Goal: Task Accomplishment & Management: Manage account settings

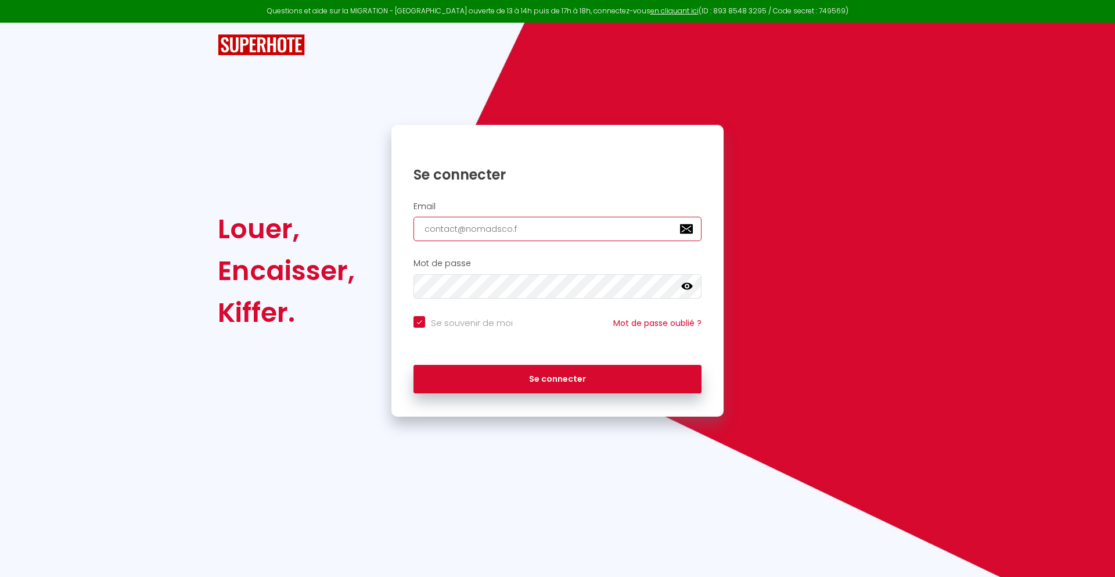
type input "[EMAIL_ADDRESS][DOMAIN_NAME]"
checkbox input "true"
type input "[EMAIL_ADDRESS][DOMAIN_NAME]"
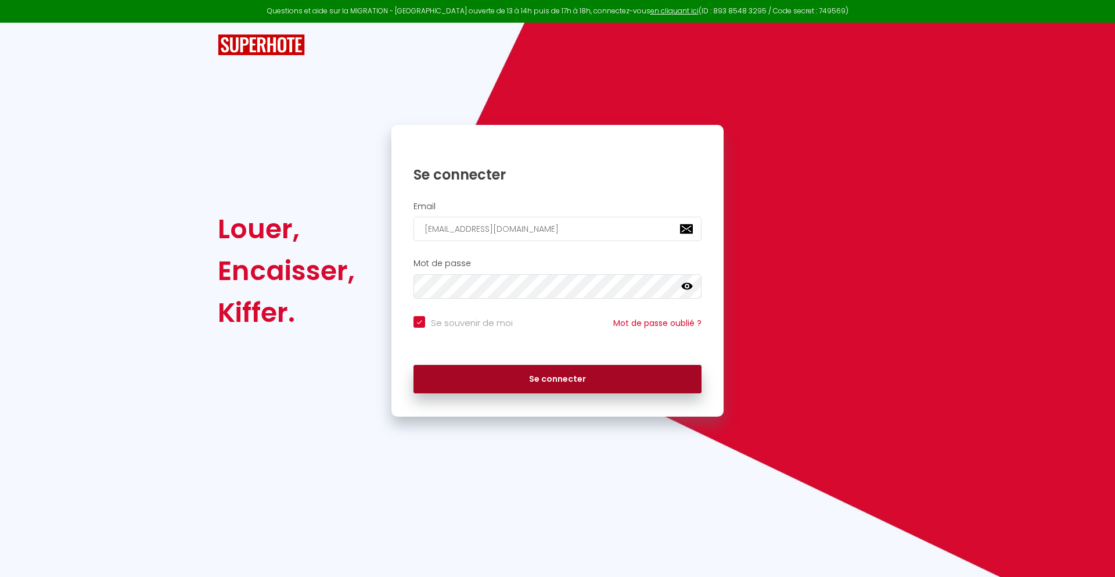
click at [558, 379] on button "Se connecter" at bounding box center [558, 379] width 288 height 29
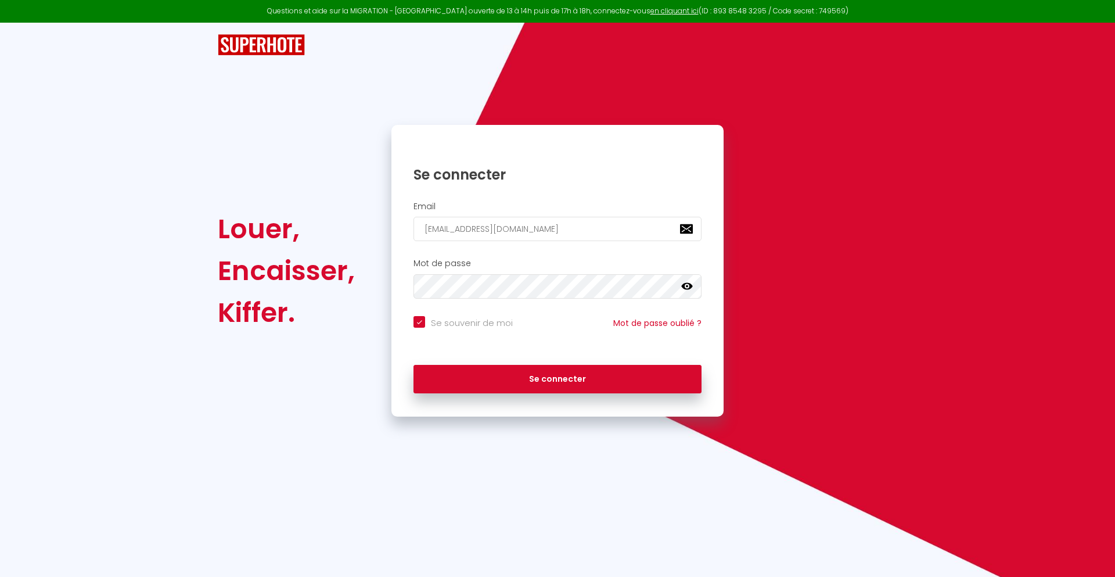
checkbox input "true"
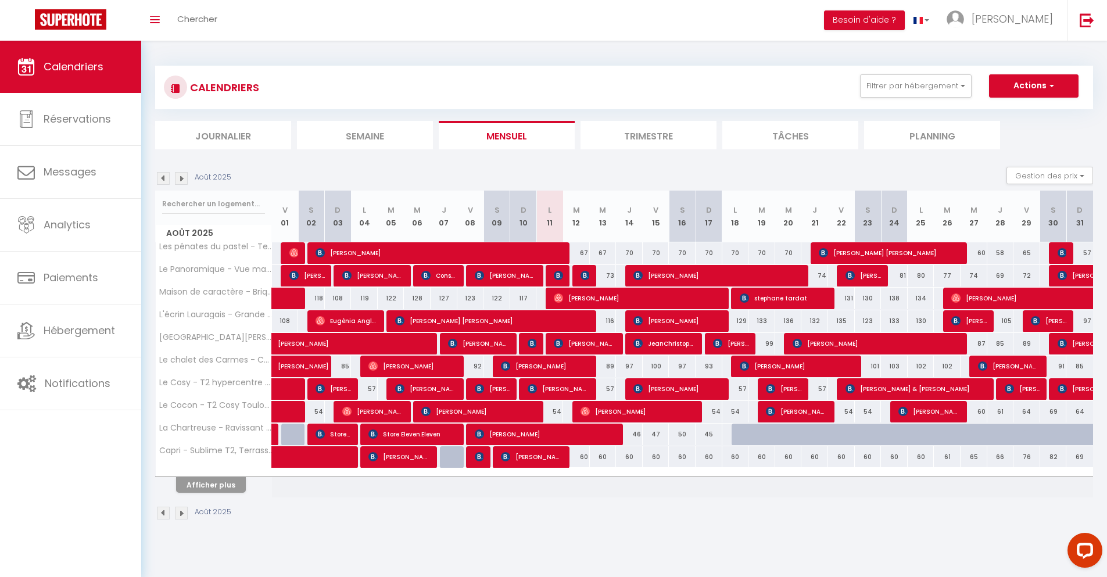
click at [223, 135] on li "Journalier" at bounding box center [223, 135] width 136 height 28
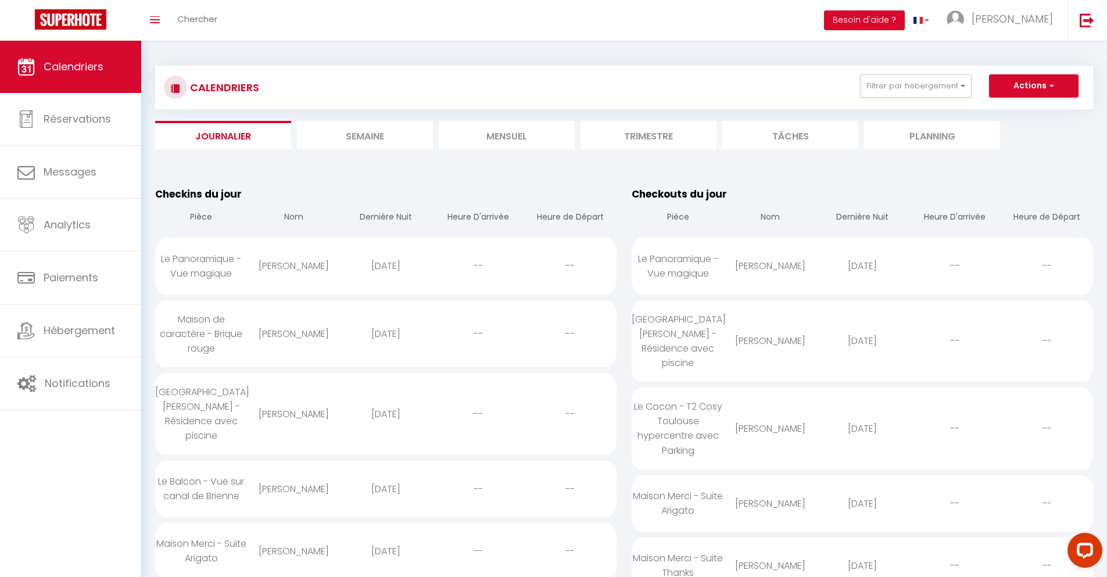
scroll to position [1127, 0]
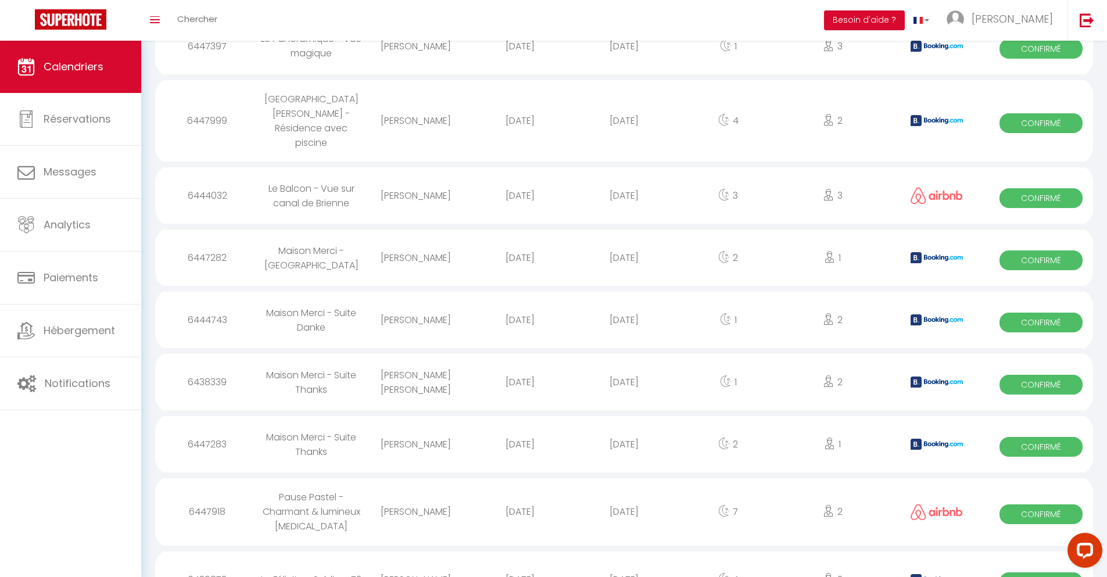
select select "0"
select select "1"
select select
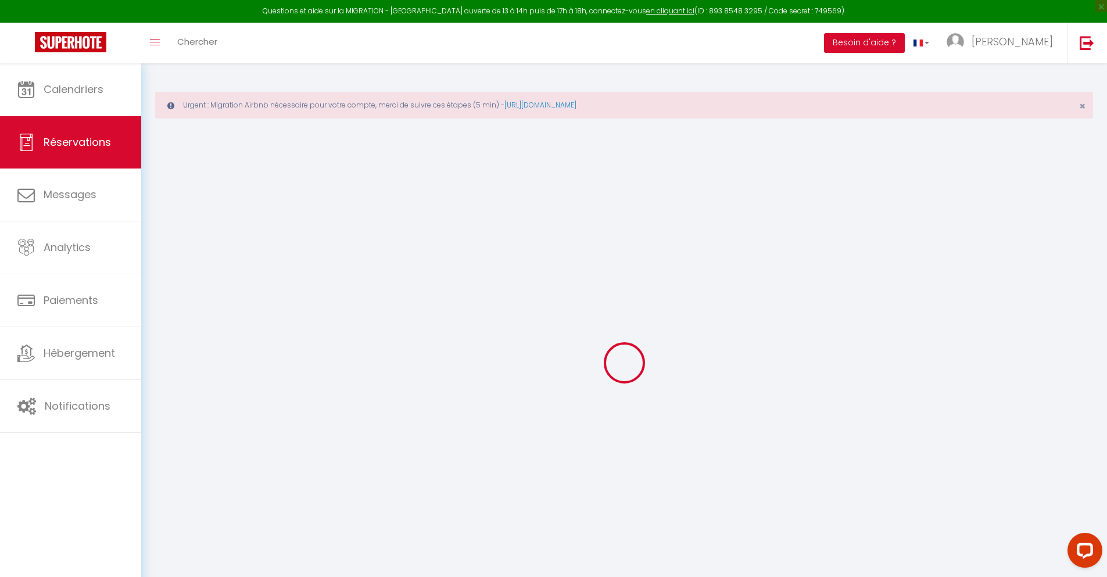
select select
checkbox input "false"
select select
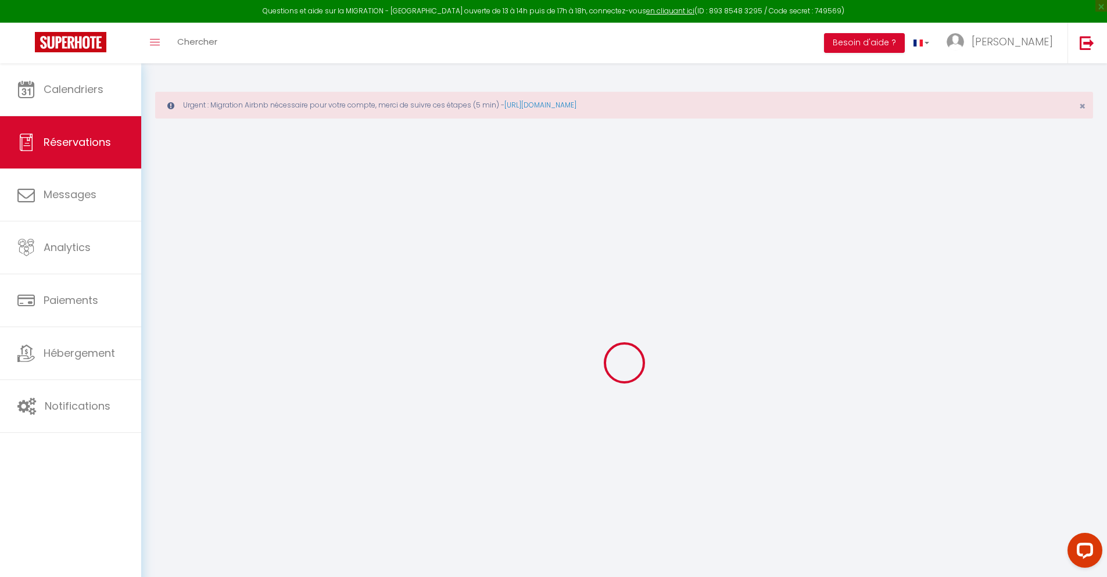
checkbox input "false"
type textarea "** THIS RESERVATION HAS BEEN PRE-PAID ** BOOKING NOTE : Payment charge is EUR 1…"
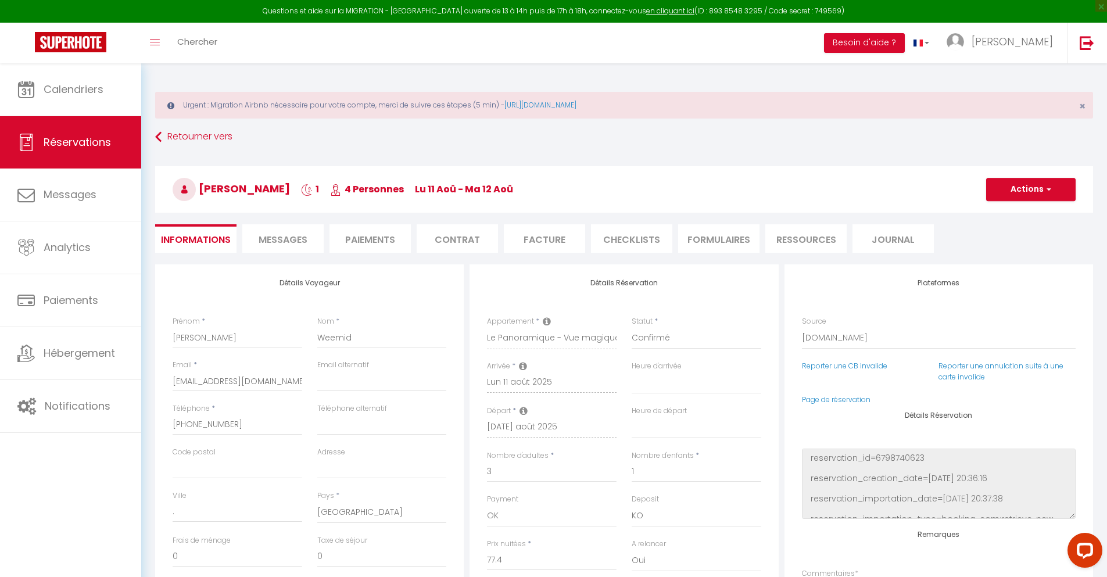
type input "30"
type input "5.07"
select select
checkbox input "false"
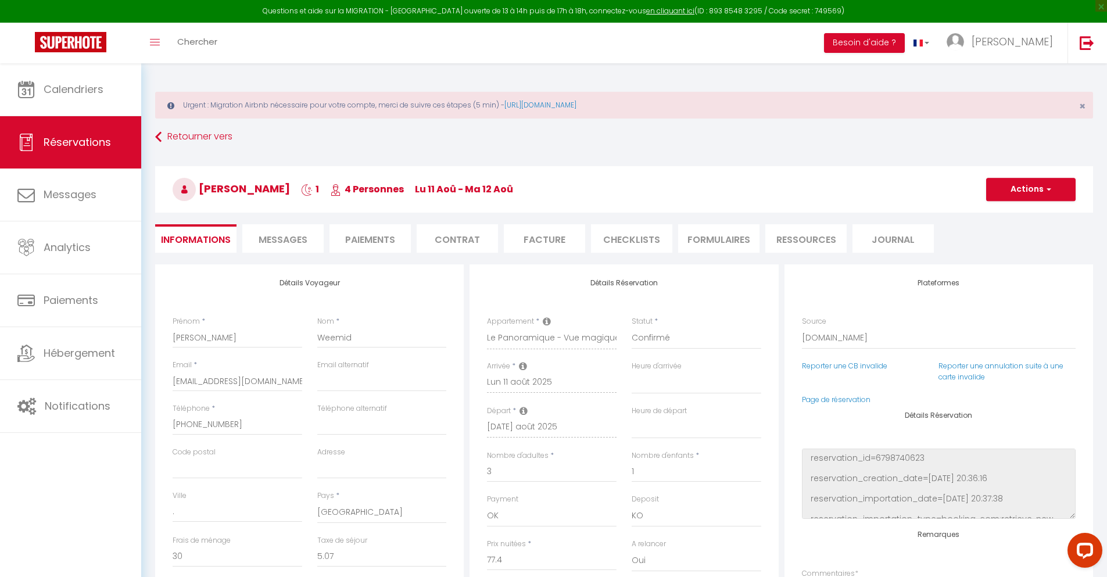
select select
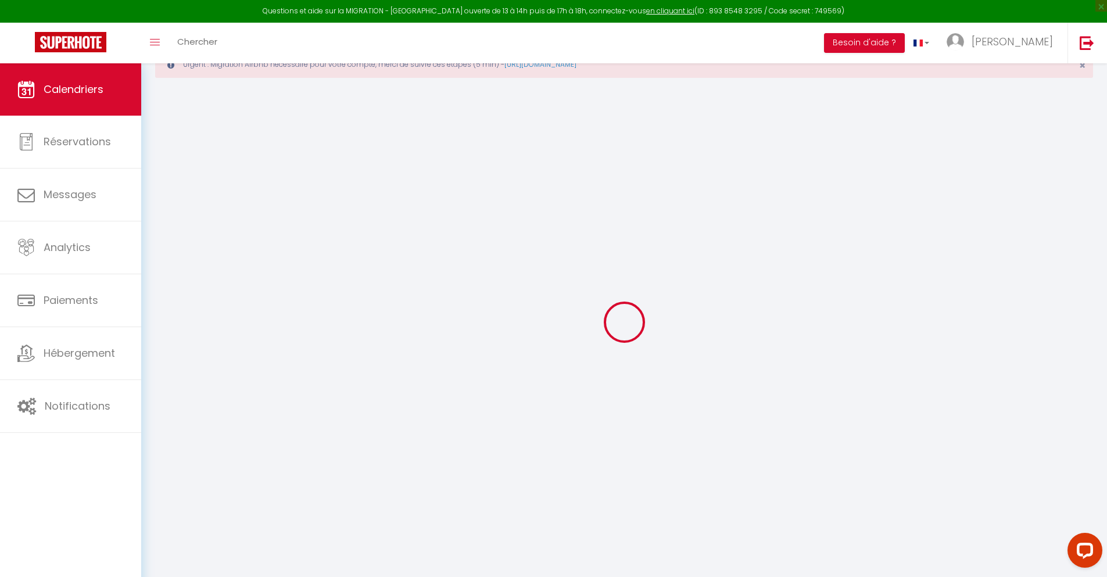
scroll to position [63, 0]
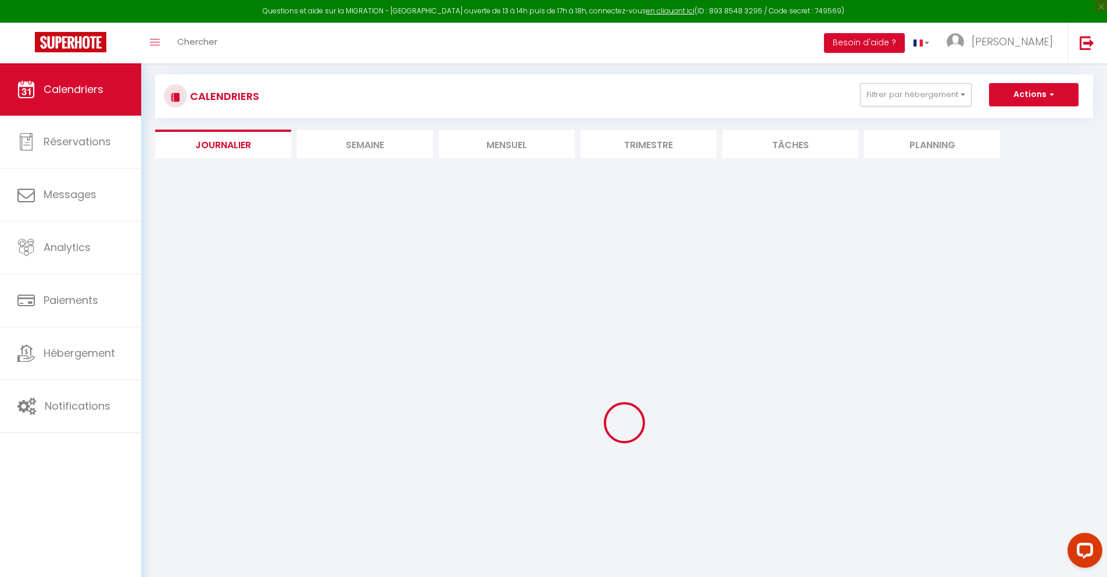
select select
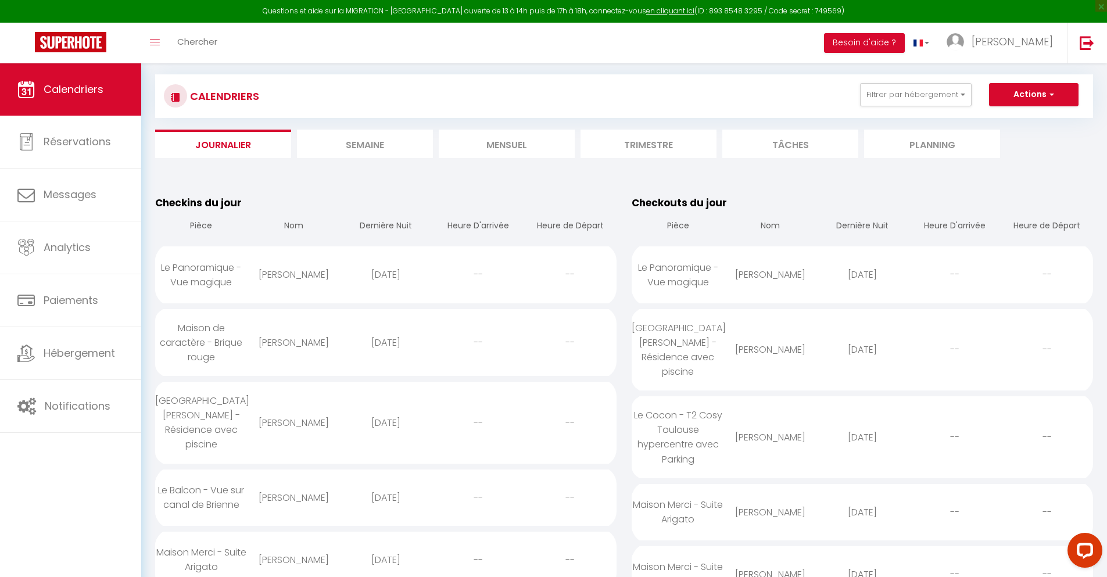
scroll to position [1262, 0]
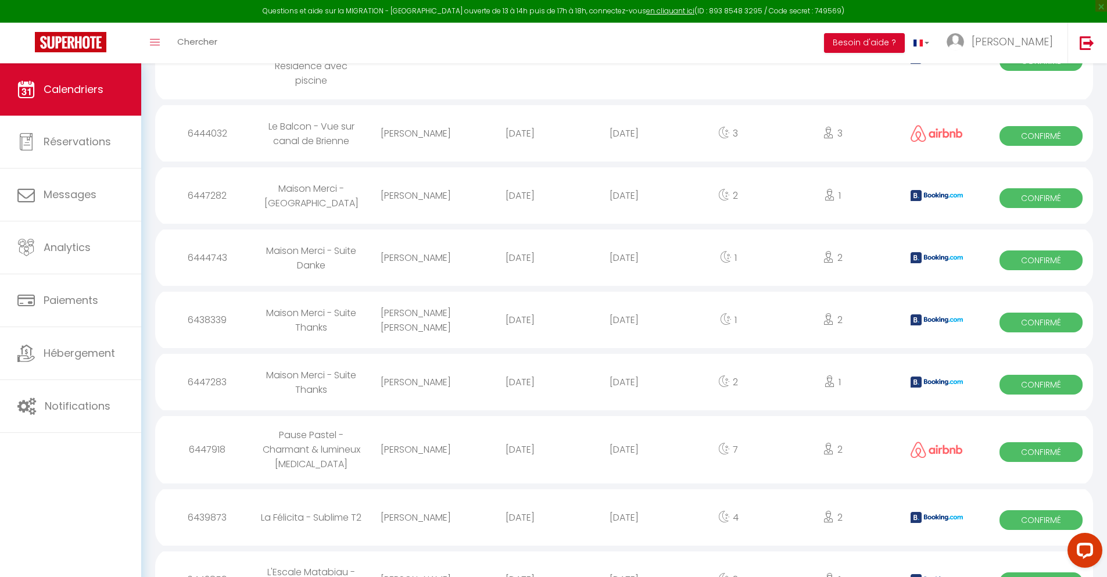
select select "0"
select select "1"
select select
